Goal: Task Accomplishment & Management: Use online tool/utility

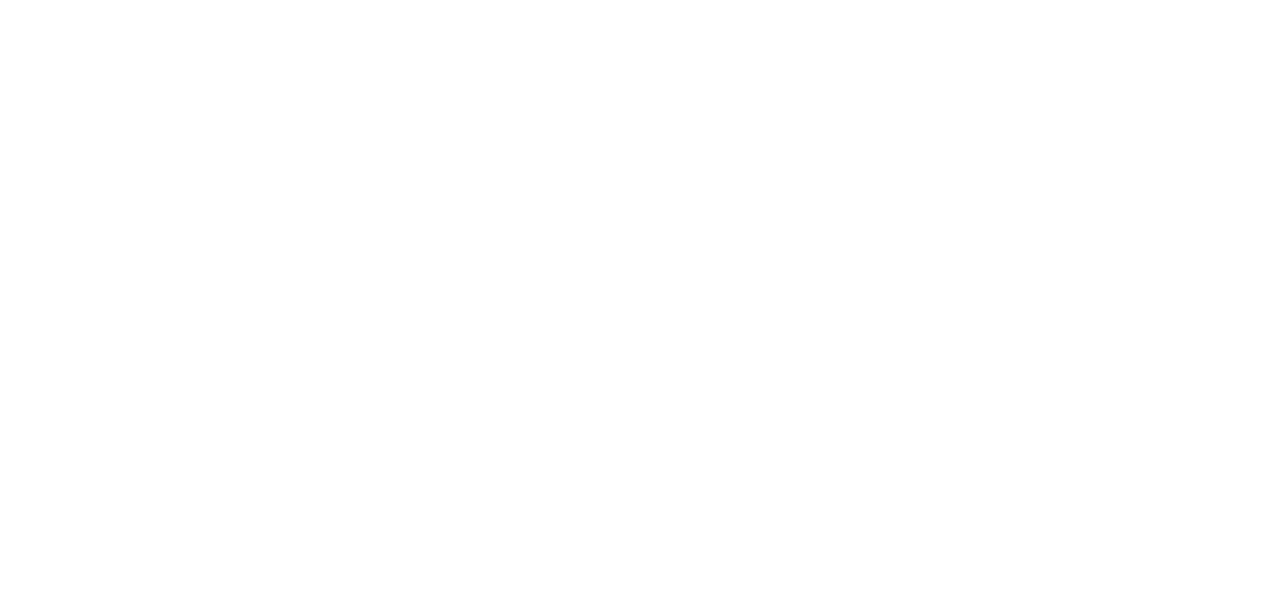
click at [696, 136] on div at bounding box center [743, 307] width 1082 height 614
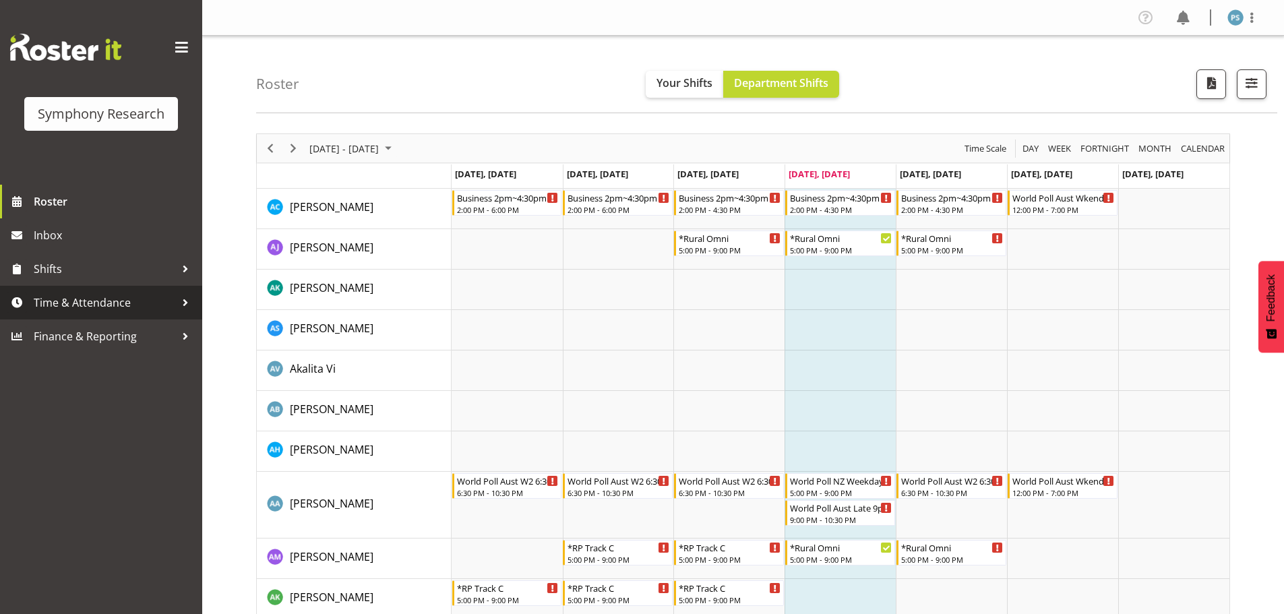
click at [105, 310] on span "Time & Attendance" at bounding box center [105, 303] width 142 height 20
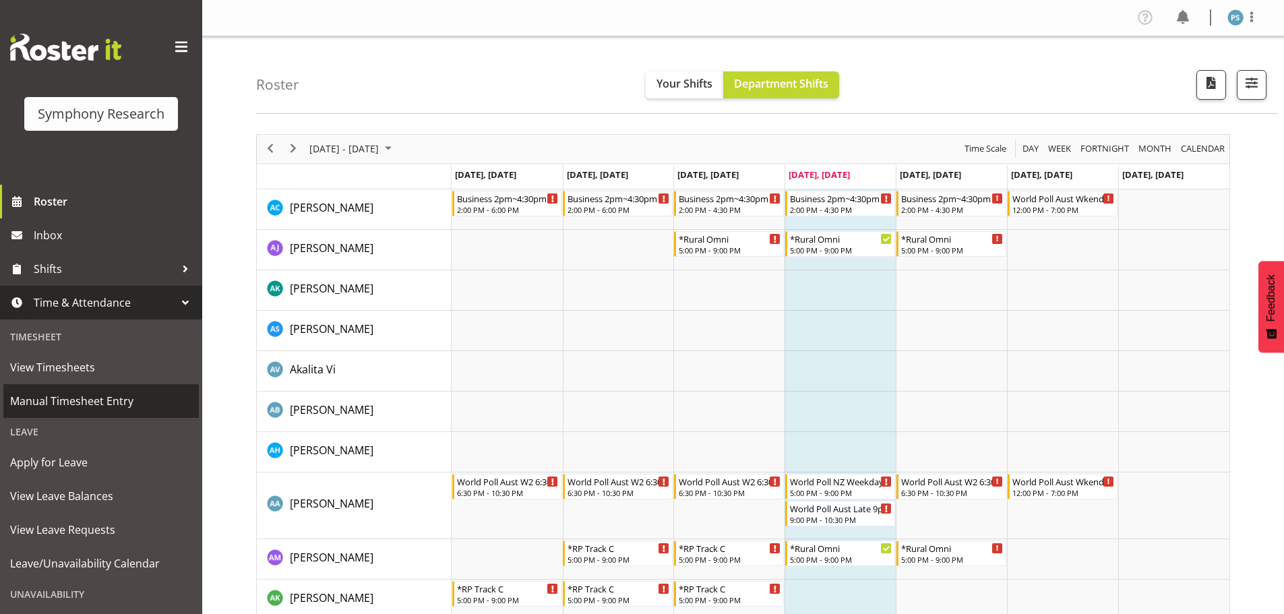
click at [117, 400] on span "Manual Timesheet Entry" at bounding box center [101, 401] width 182 height 20
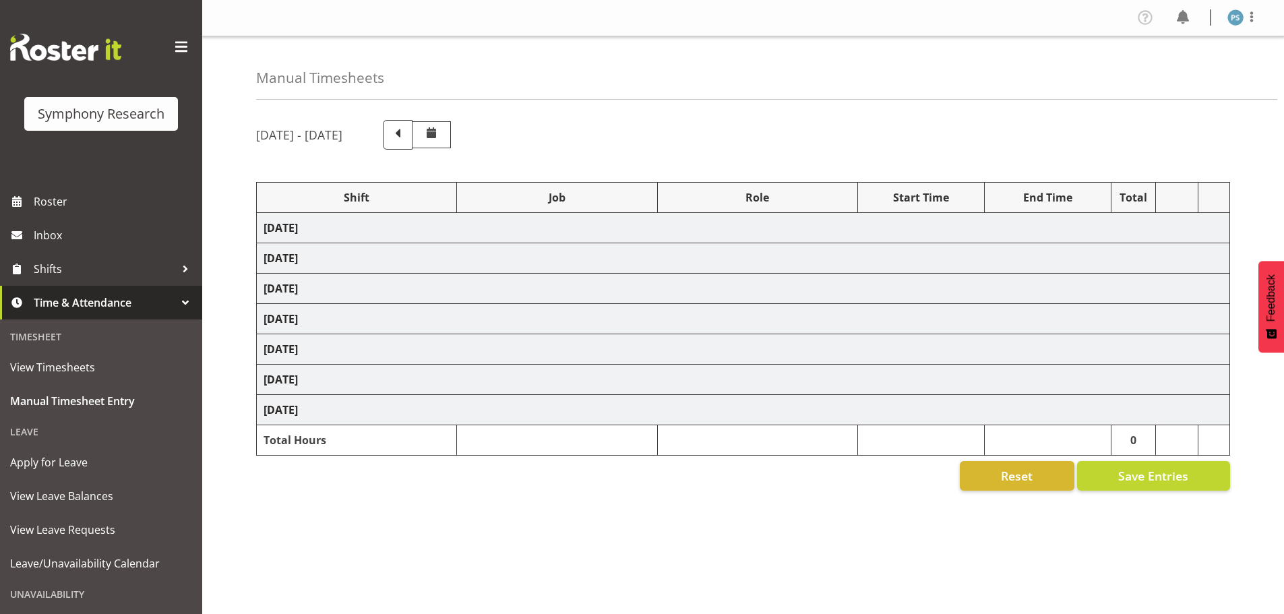
select select "4583"
select select "10499"
select select "4583"
select select "10527"
select select "4583"
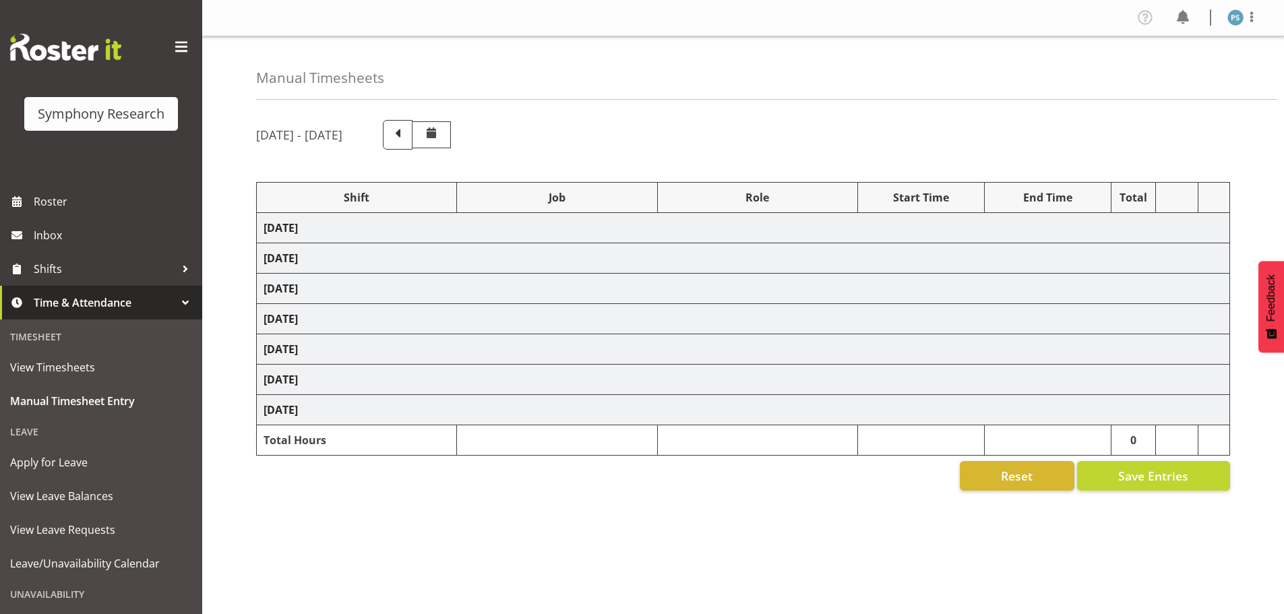
select select "10499"
select select "4583"
select select "10499"
select select "4583"
select select "10527"
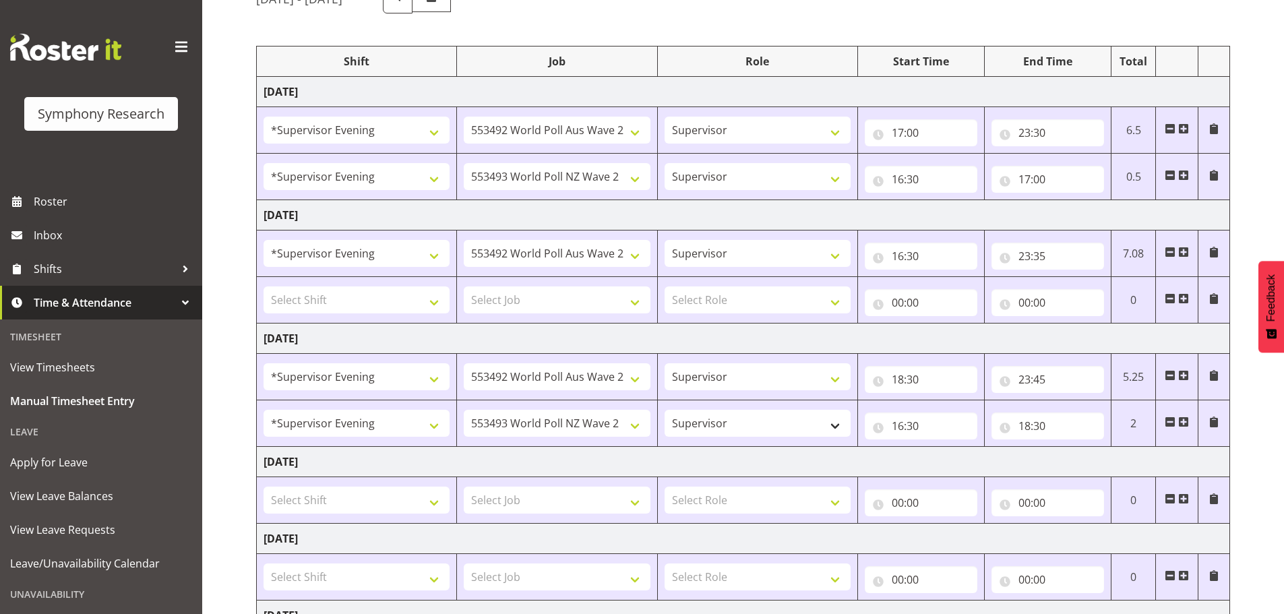
scroll to position [202, 0]
